Goal: Transaction & Acquisition: Purchase product/service

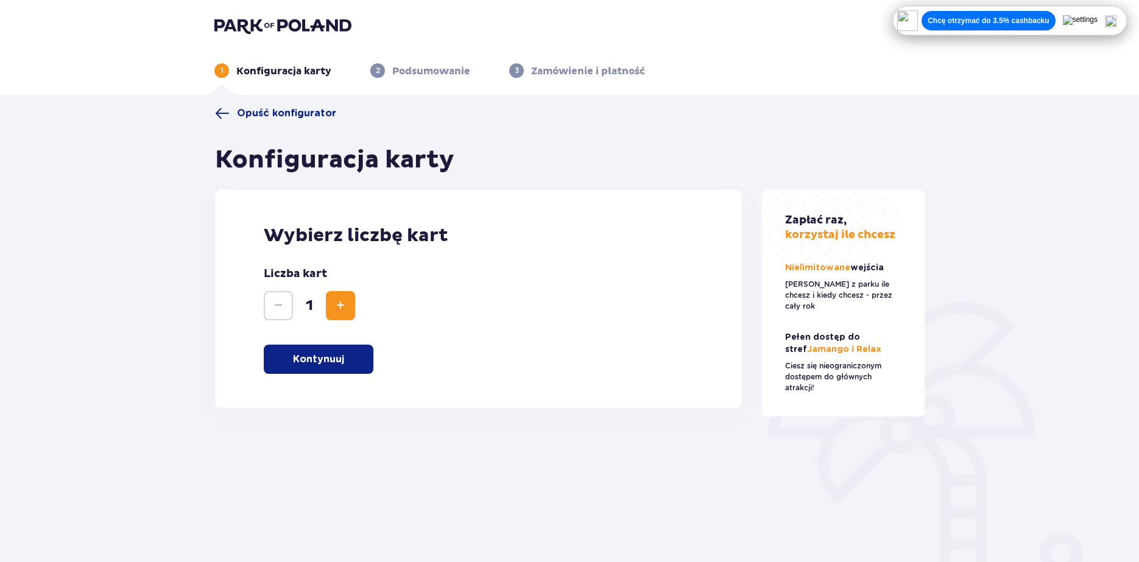
click at [343, 313] on span "Zwiększ" at bounding box center [340, 305] width 15 height 15
click at [333, 364] on p "Kontynuuj" at bounding box center [318, 359] width 51 height 13
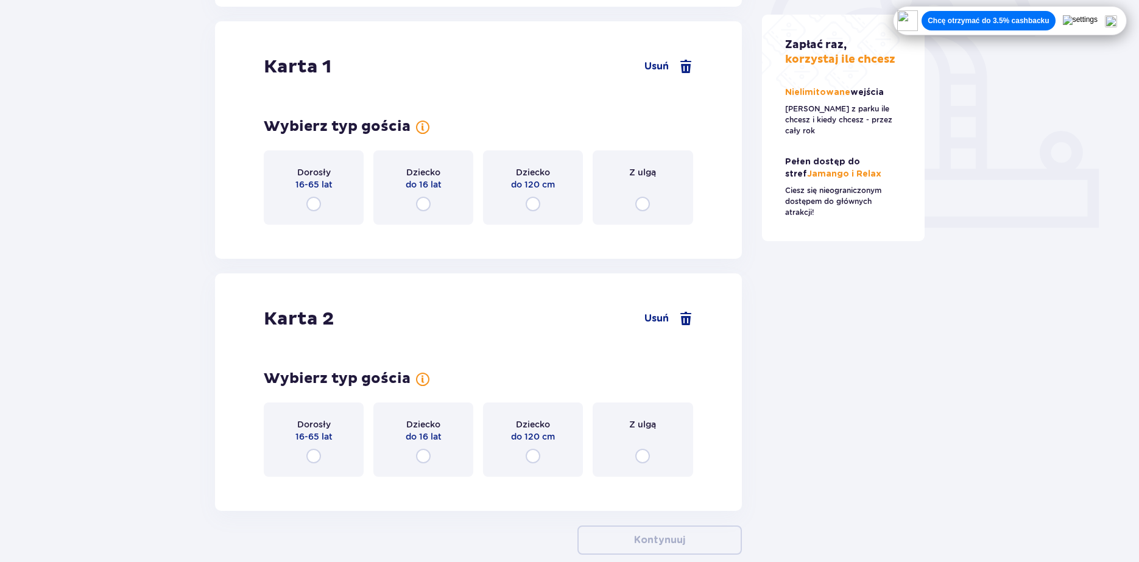
scroll to position [408, 0]
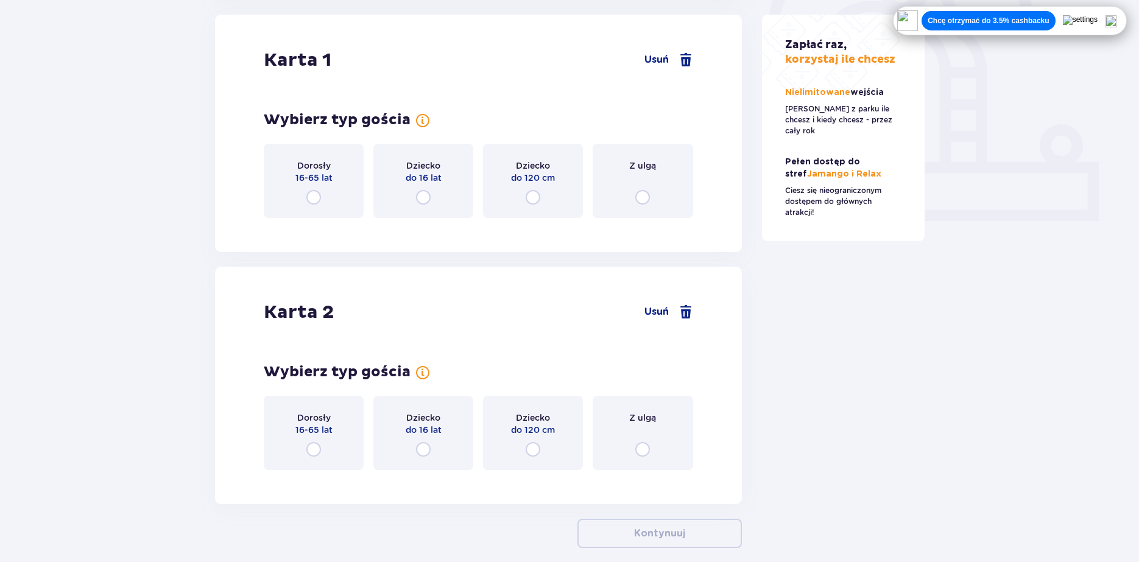
click at [642, 200] on input "radio" at bounding box center [642, 197] width 15 height 15
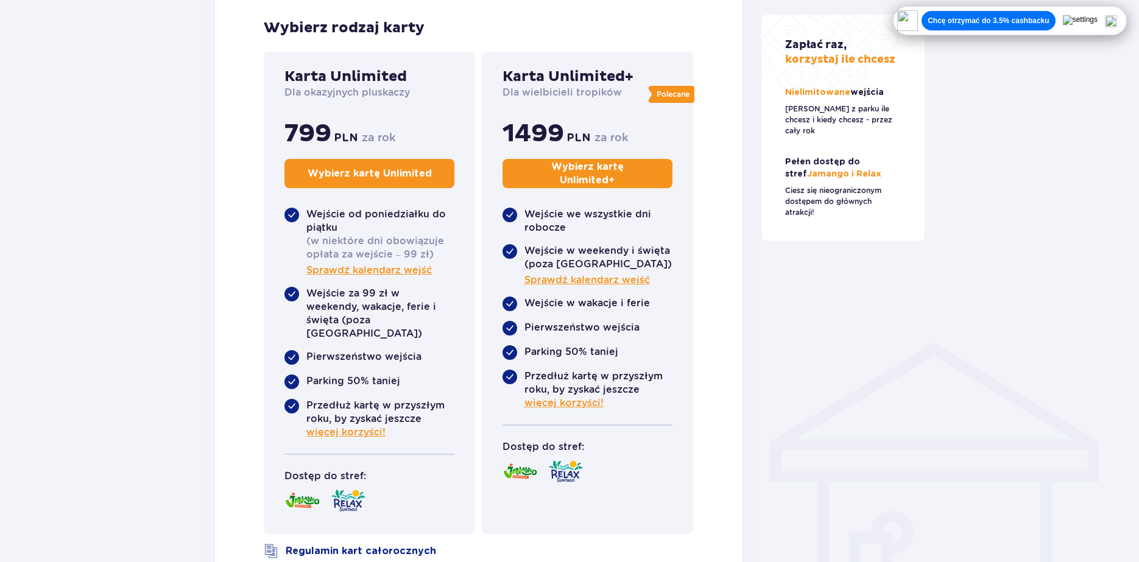
scroll to position [651, 0]
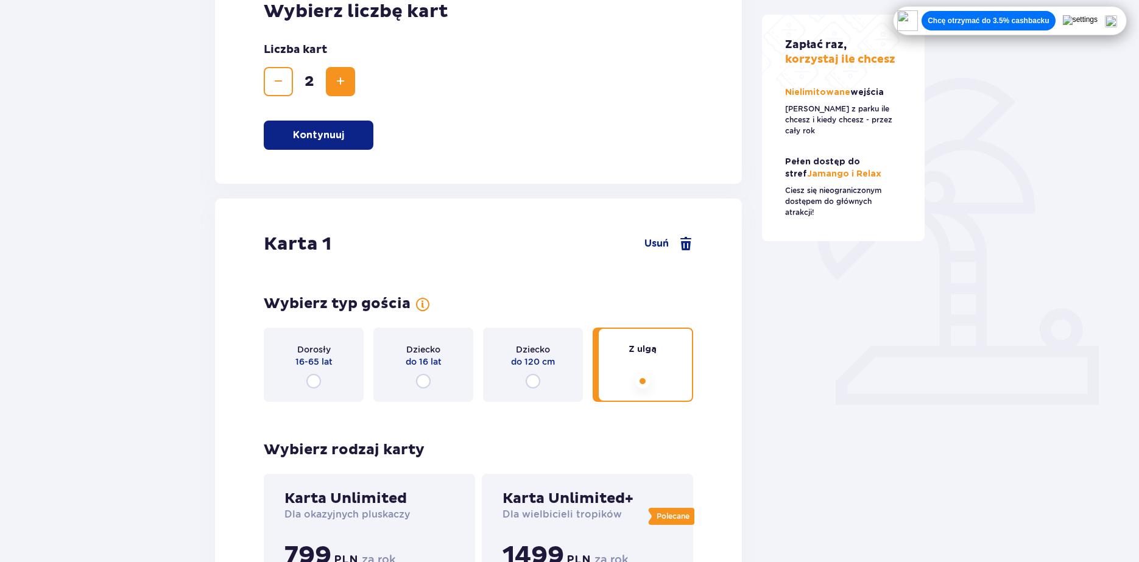
click at [547, 363] on span "do 120 cm" at bounding box center [533, 362] width 44 height 12
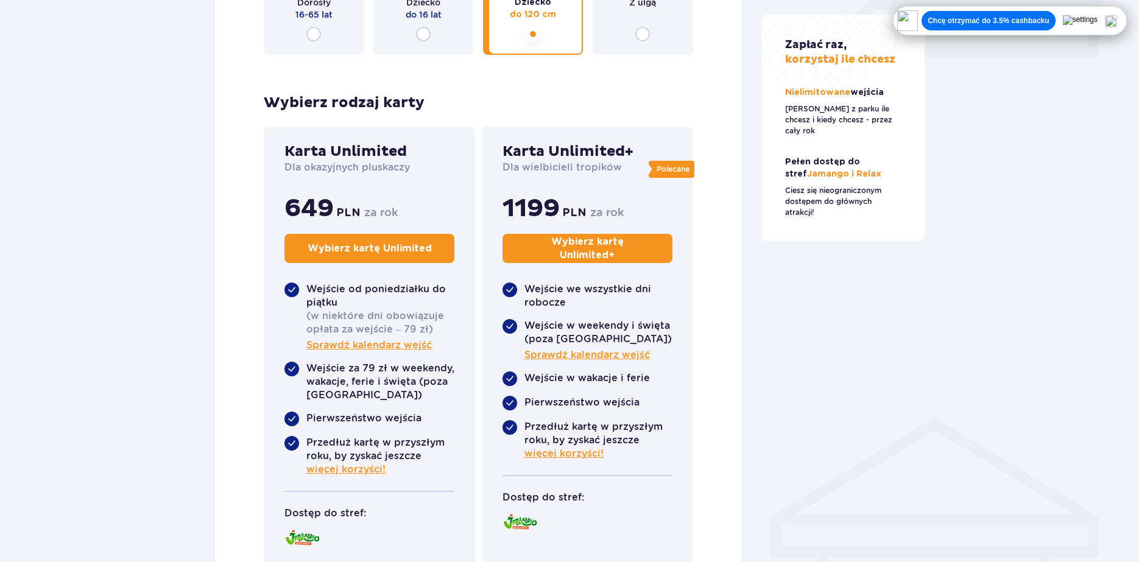
scroll to position [529, 0]
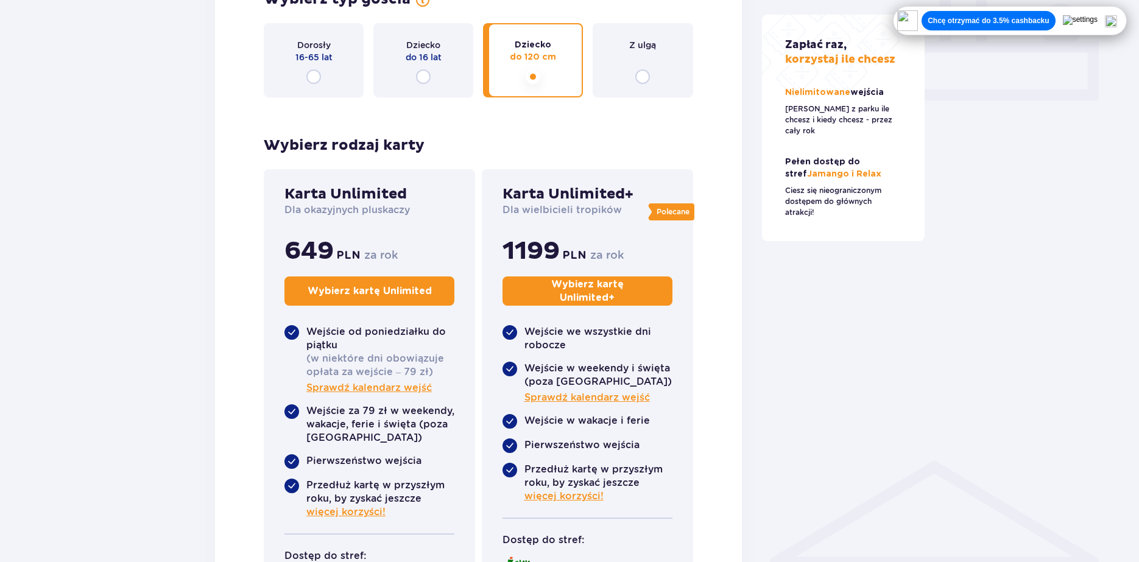
click at [631, 79] on div "Z ulgą" at bounding box center [643, 60] width 100 height 74
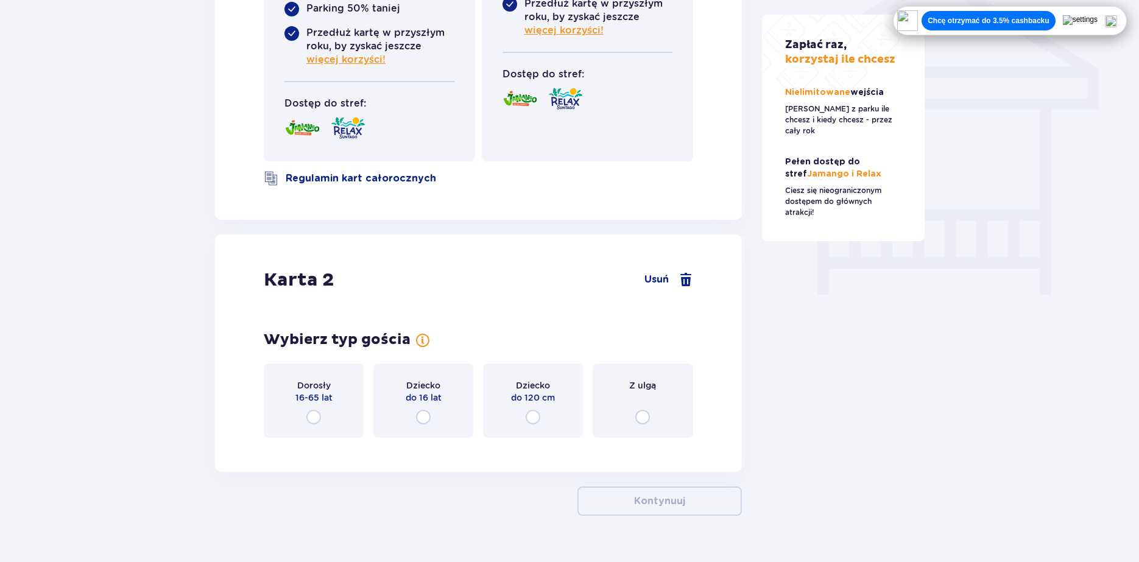
scroll to position [1033, 0]
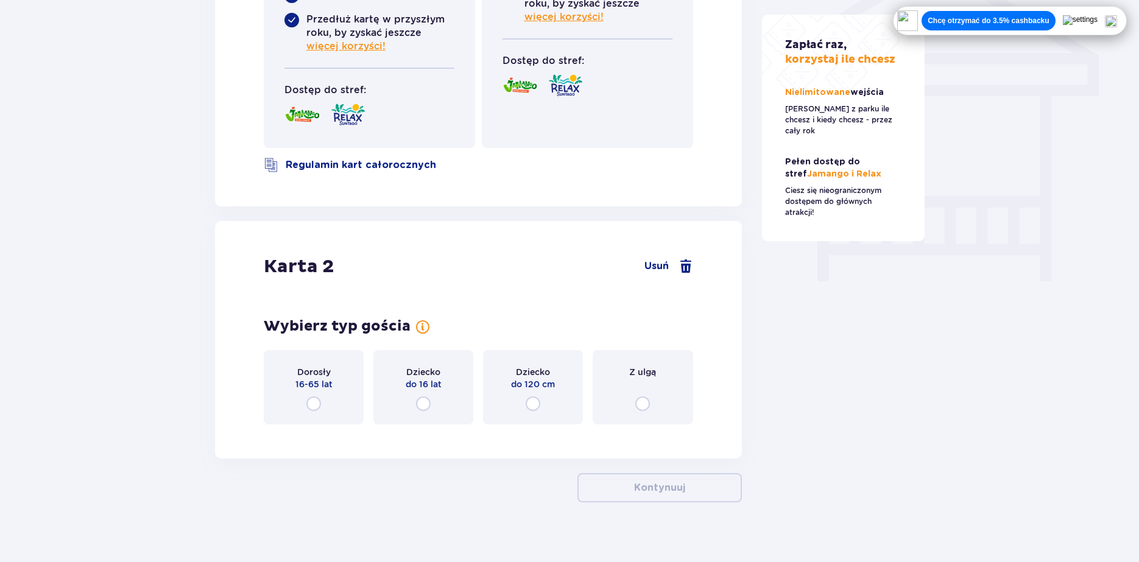
click at [313, 397] on input "radio" at bounding box center [313, 404] width 15 height 15
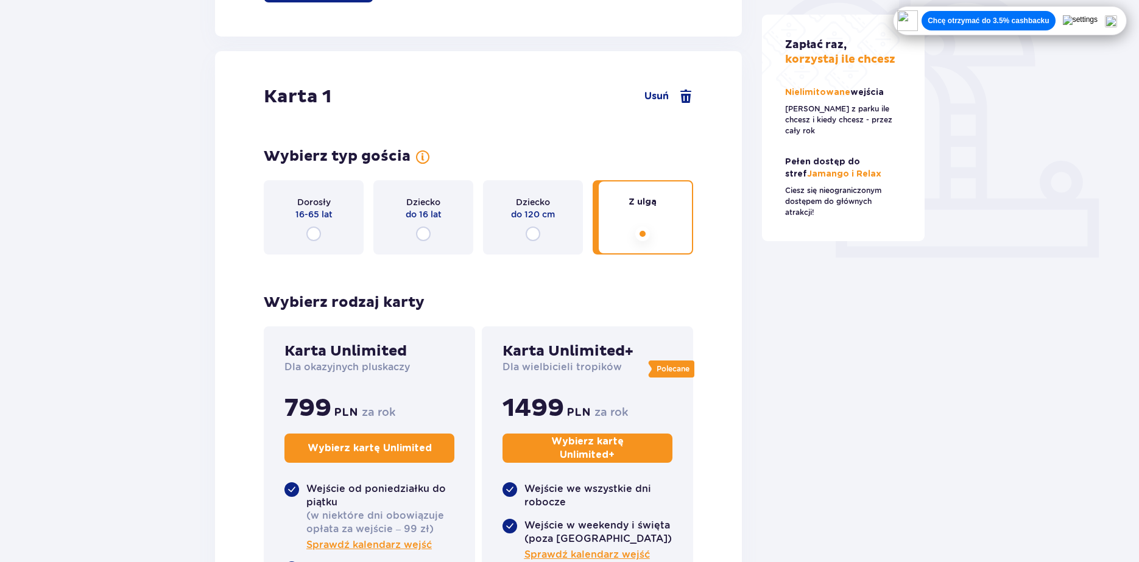
click at [318, 236] on input "radio" at bounding box center [313, 234] width 15 height 15
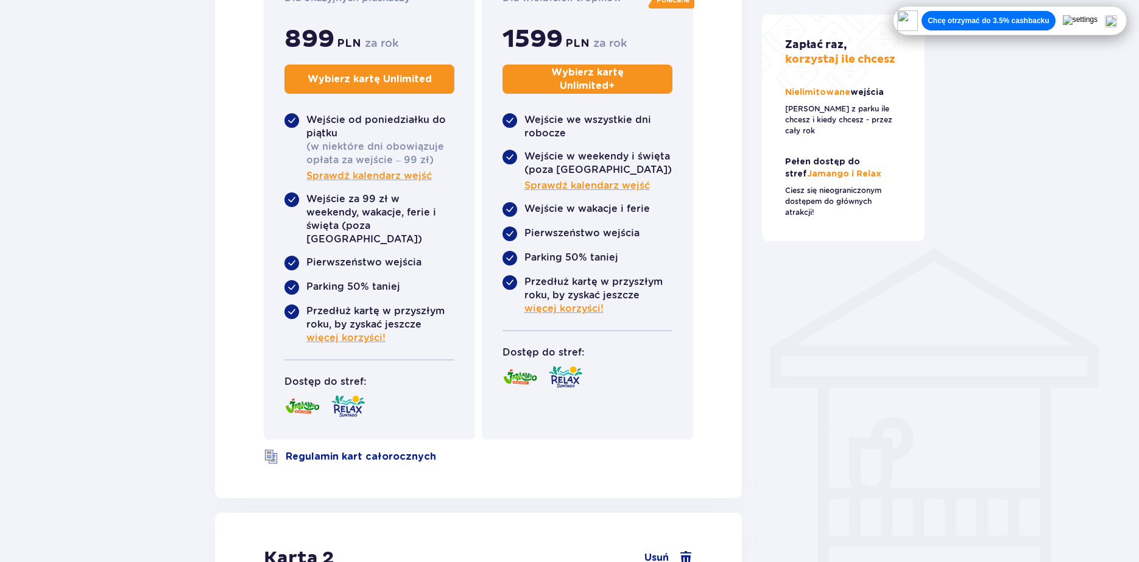
scroll to position [712, 0]
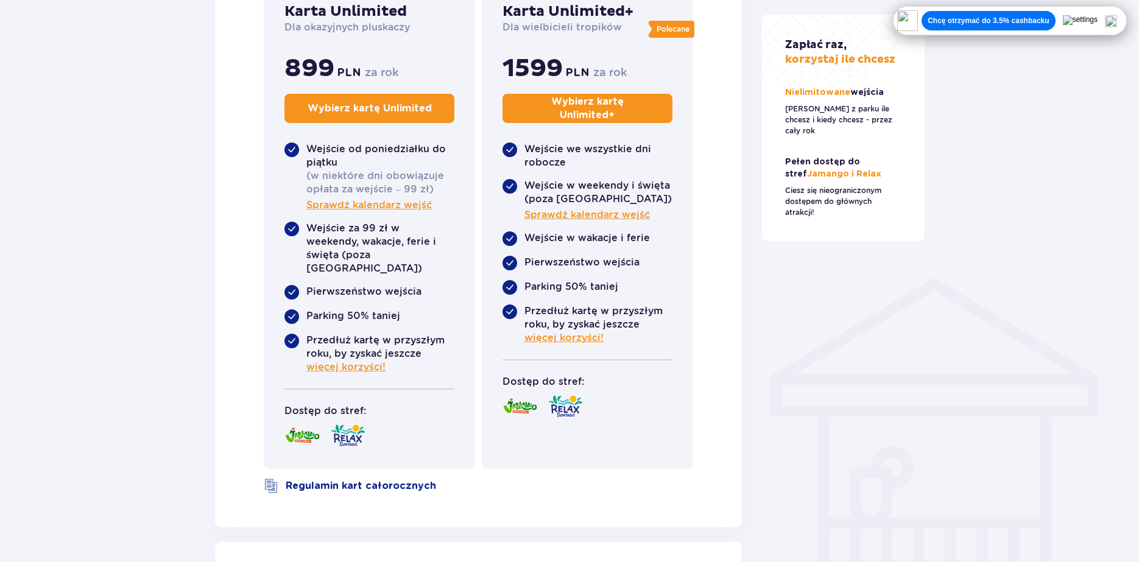
click at [363, 105] on p "Wybierz kartę Unlimited" at bounding box center [370, 108] width 124 height 13
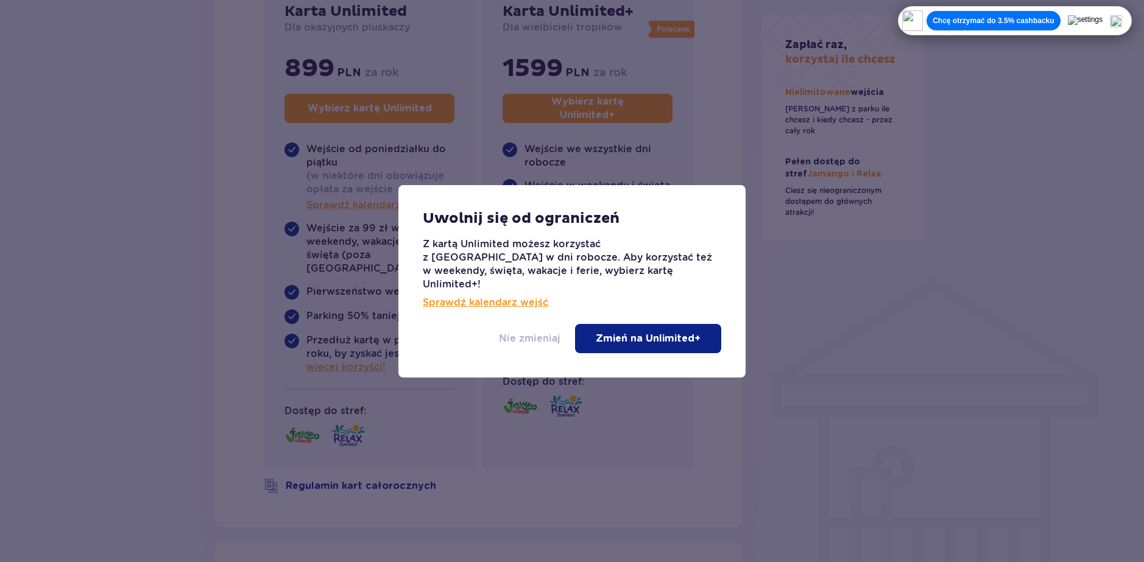
click at [532, 332] on p "Nie zmieniaj" at bounding box center [530, 338] width 62 height 13
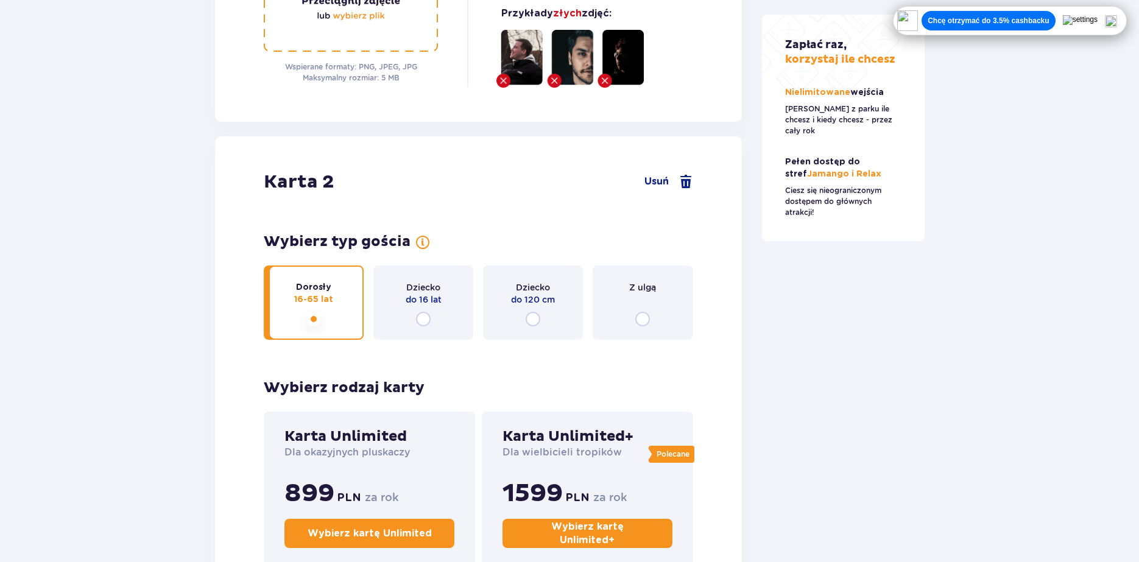
click at [680, 175] on span at bounding box center [686, 182] width 15 height 15
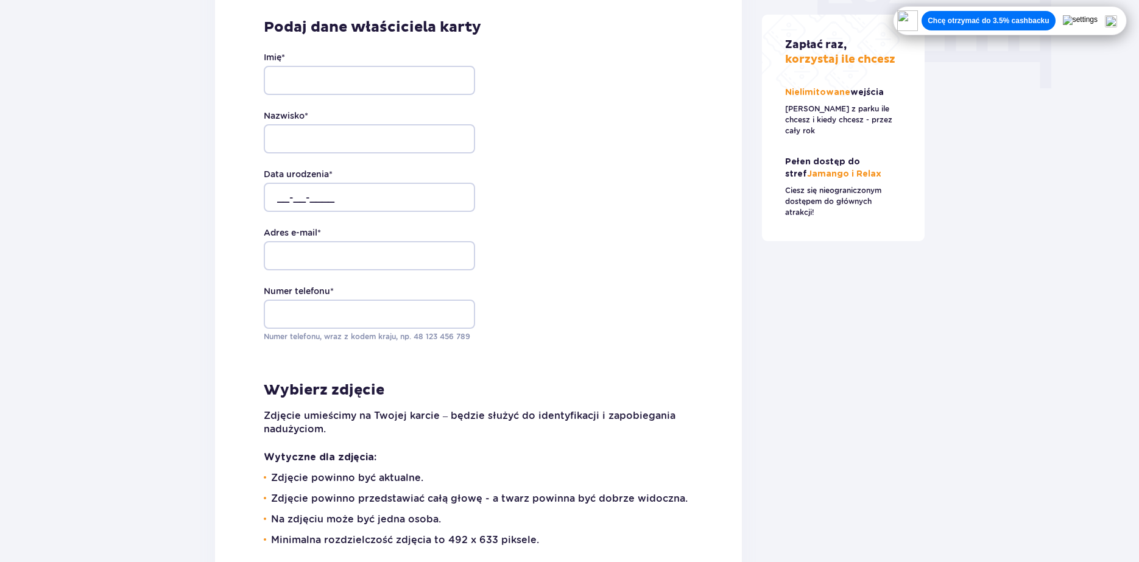
scroll to position [1123, 0]
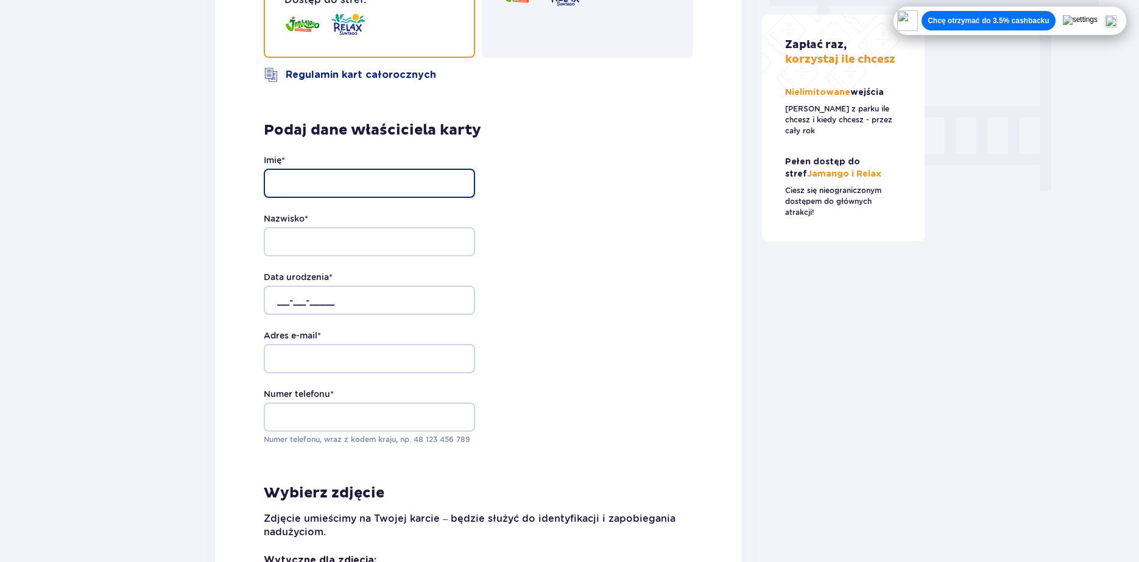
click at [374, 171] on input "Imię *" at bounding box center [369, 183] width 211 height 29
type input "[PERSON_NAME]"
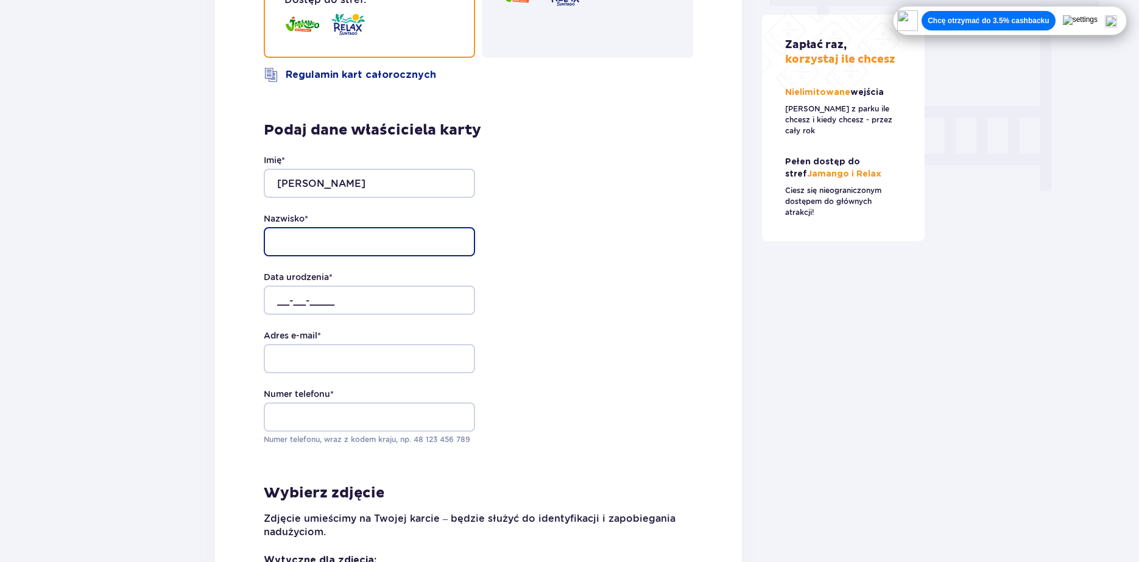
type input "kipran"
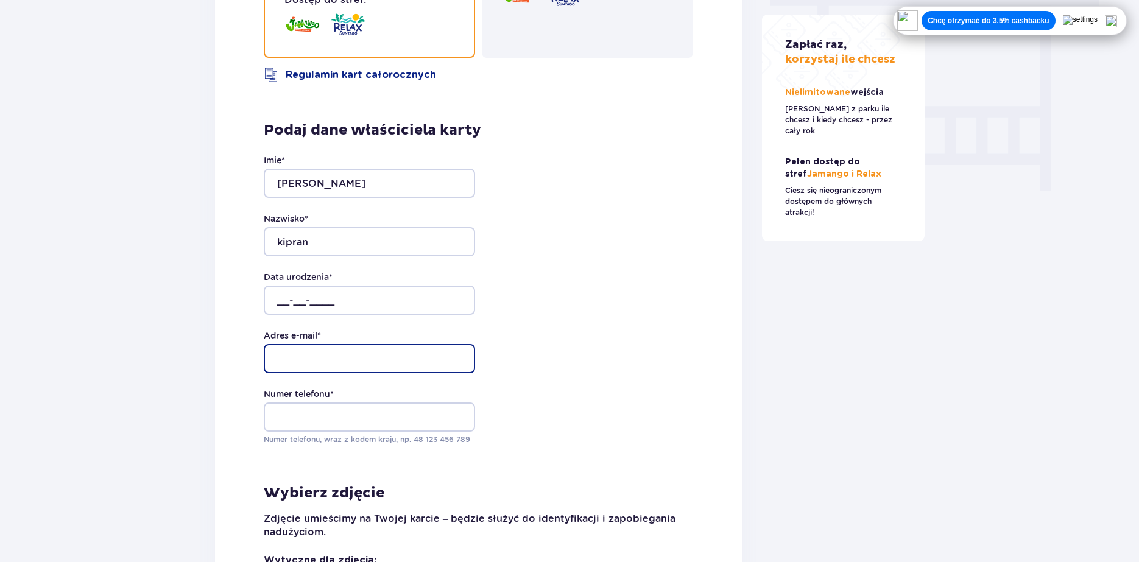
type input "[EMAIL_ADDRESS][DOMAIN_NAME]"
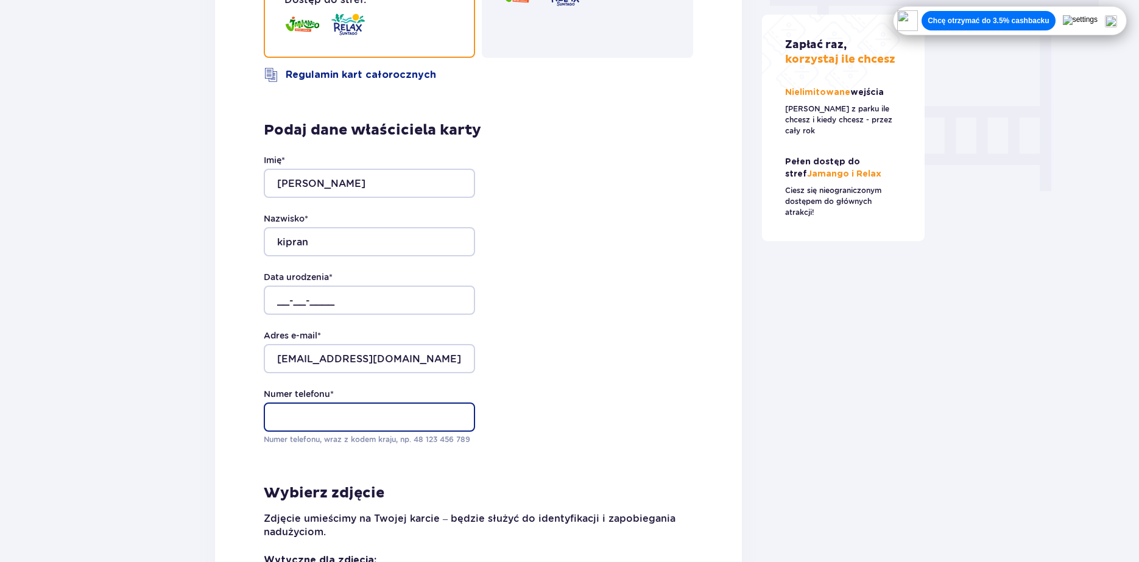
type input "[PHONE_NUMBER]"
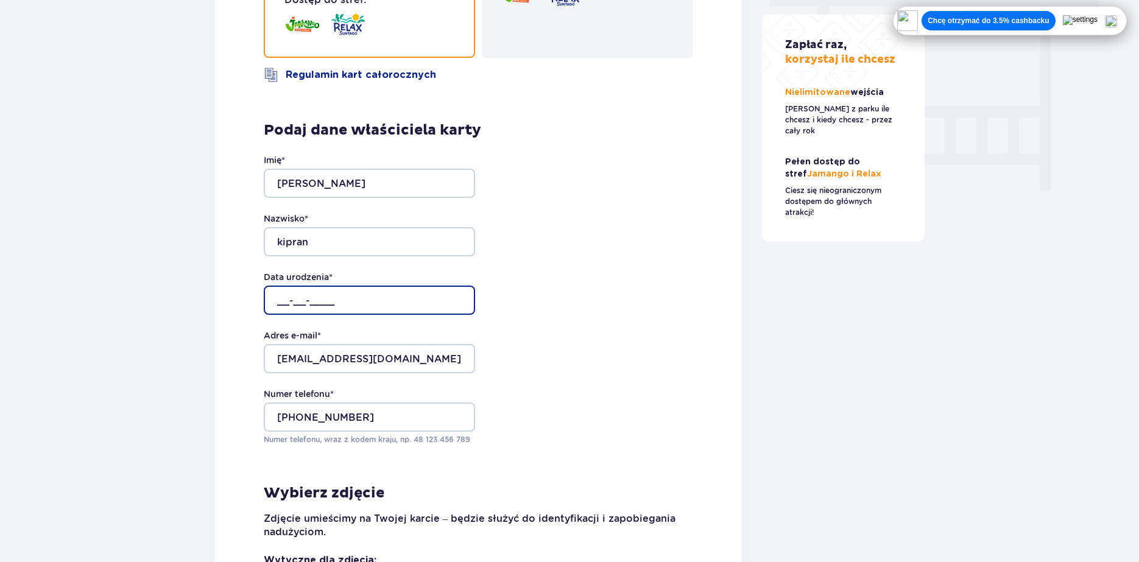
click at [281, 294] on input "__-__-____" at bounding box center [369, 300] width 211 height 29
type input "[DATE]"
drag, startPoint x: 604, startPoint y: 317, endPoint x: 628, endPoint y: 317, distance: 23.8
click at [611, 330] on div "Adres e-mail * [EMAIL_ADDRESS][DOMAIN_NAME]" at bounding box center [478, 352] width 429 height 44
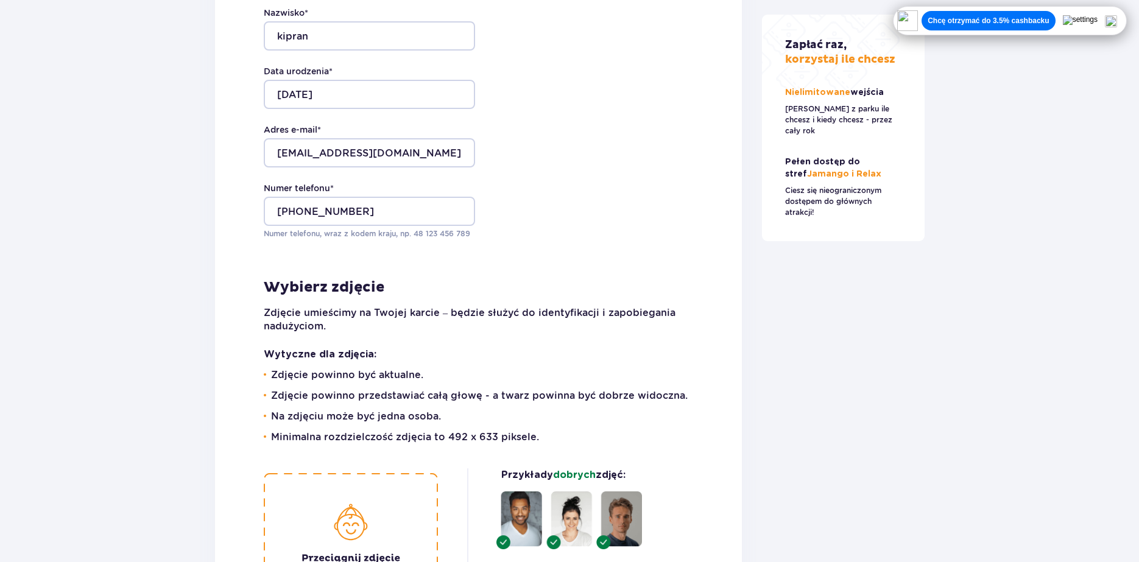
scroll to position [1488, 0]
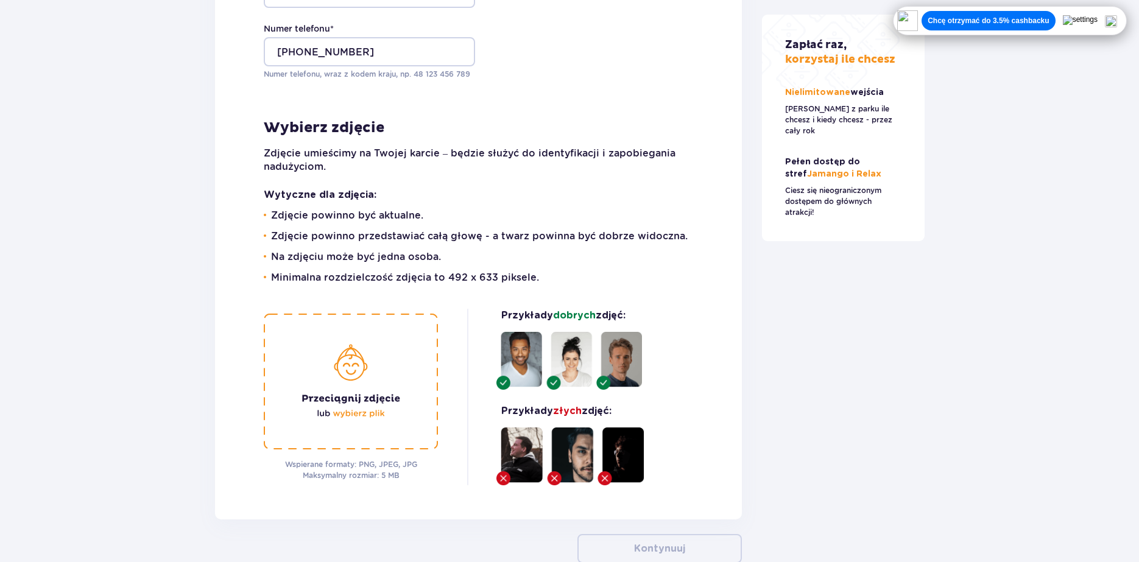
click at [359, 396] on img at bounding box center [351, 382] width 174 height 136
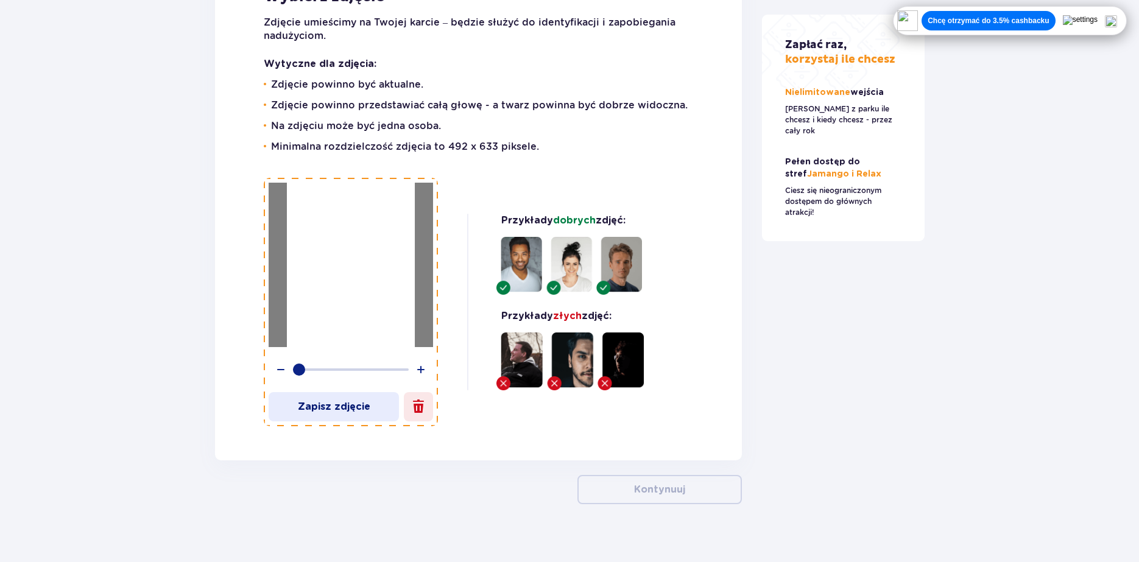
scroll to position [1621, 0]
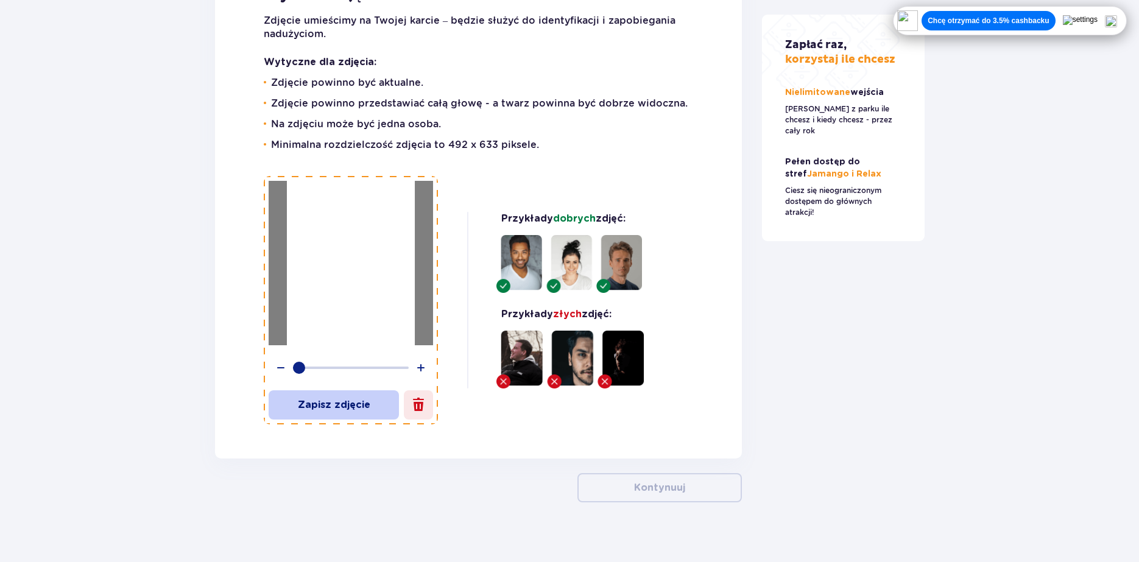
click at [334, 390] on button "Zapisz zdjęcie" at bounding box center [334, 404] width 130 height 29
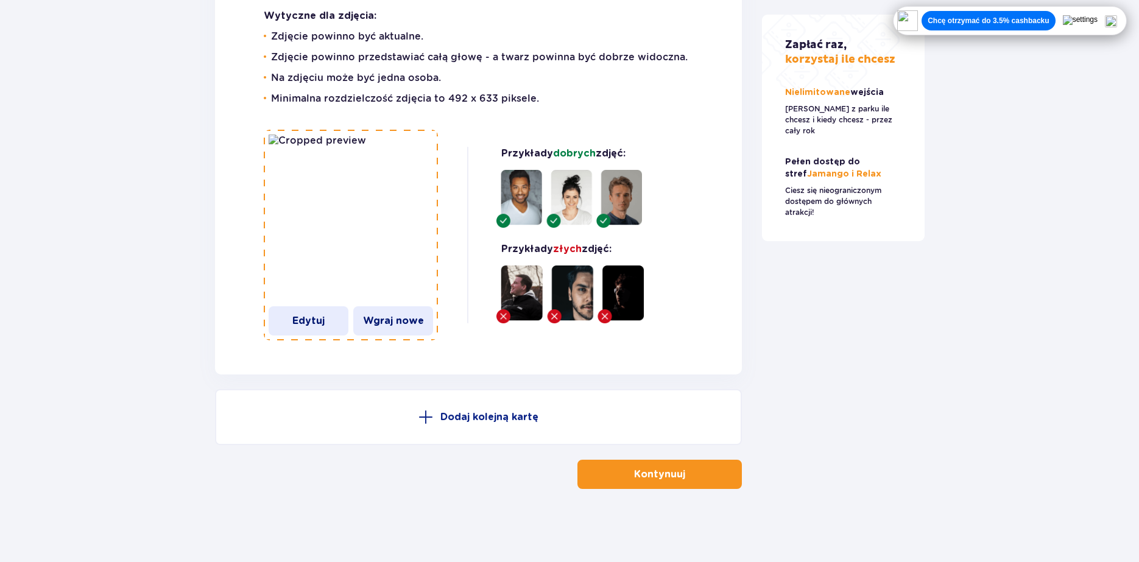
scroll to position [1701, 0]
click at [680, 476] on span "button" at bounding box center [687, 474] width 15 height 15
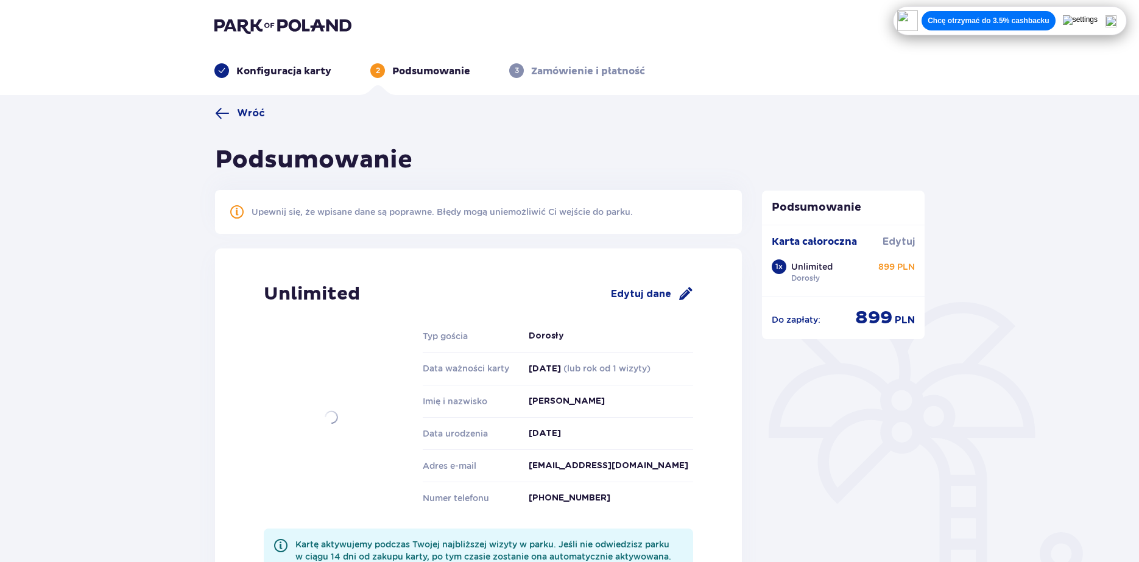
click at [260, 33] on img at bounding box center [282, 25] width 137 height 17
